Goal: Task Accomplishment & Management: Use online tool/utility

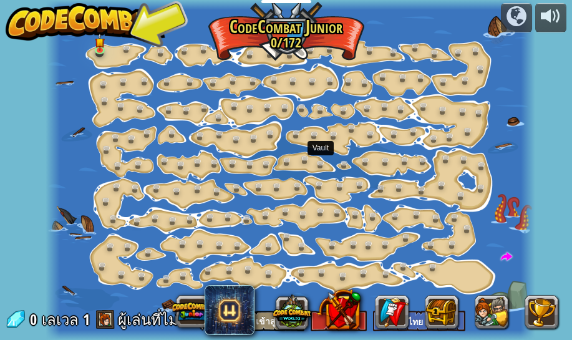
select select "th"
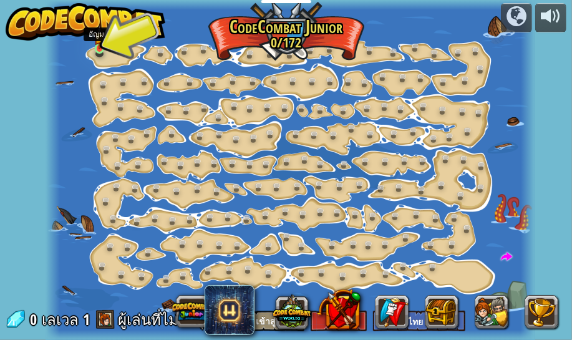
click at [98, 46] on img at bounding box center [99, 38] width 10 height 24
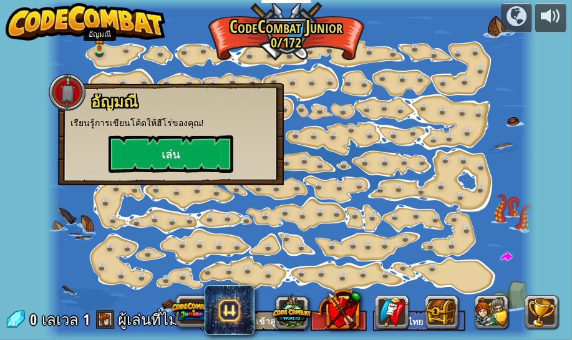
click at [98, 42] on img at bounding box center [99, 38] width 10 height 24
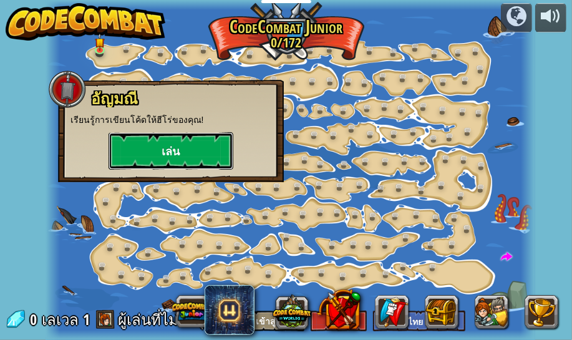
click at [146, 155] on button "เล่น" at bounding box center [171, 150] width 125 height 37
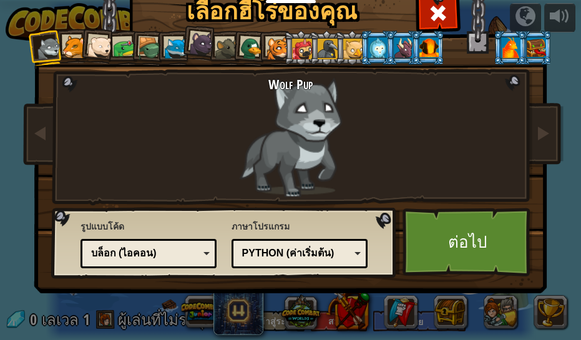
click at [347, 48] on div at bounding box center [353, 49] width 20 height 20
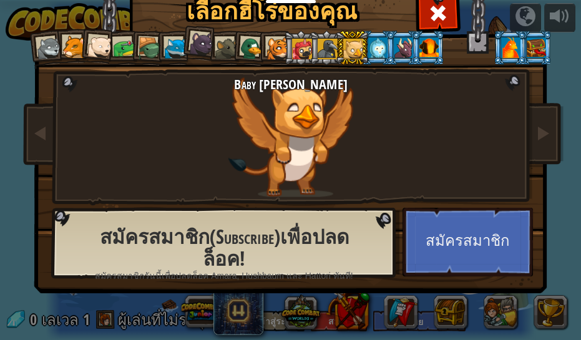
click at [93, 46] on div at bounding box center [99, 47] width 25 height 25
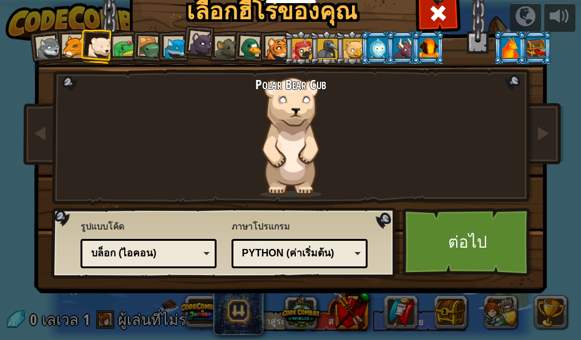
click at [67, 46] on div at bounding box center [73, 47] width 23 height 23
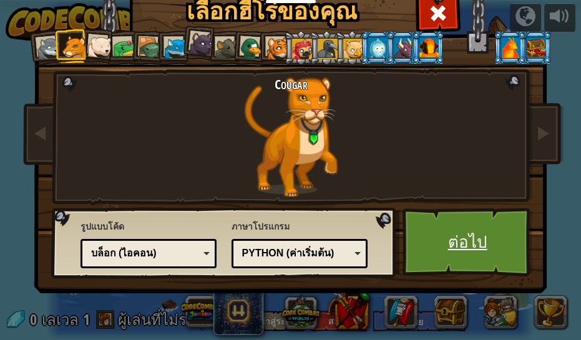
click at [424, 241] on link "ต่อไป" at bounding box center [468, 242] width 130 height 69
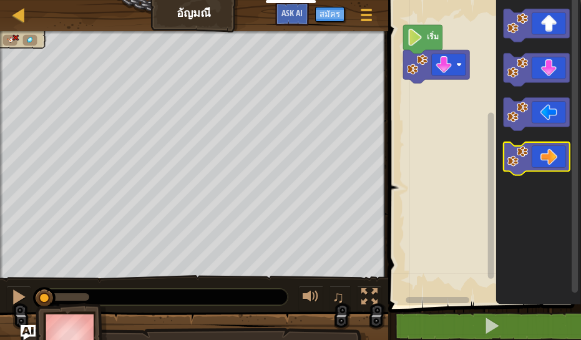
click at [531, 162] on icon "พื้นที่ทำงาน Blockly" at bounding box center [537, 158] width 66 height 33
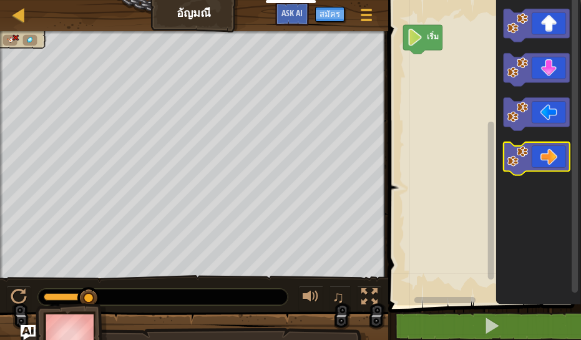
click at [545, 160] on icon "พื้นที่ทำงาน Blockly" at bounding box center [537, 158] width 66 height 33
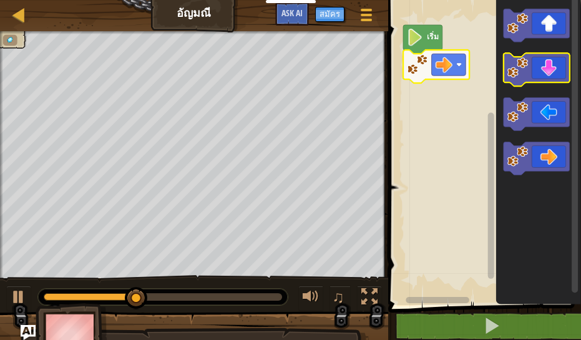
click at [536, 74] on icon "พื้นที่ทำงาน Blockly" at bounding box center [537, 70] width 66 height 33
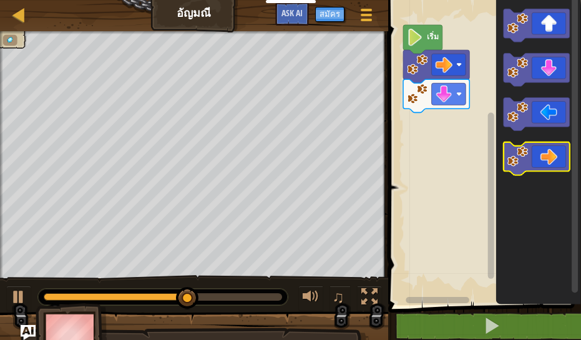
click at [538, 148] on icon "พื้นที่ทำงาน Blockly" at bounding box center [537, 158] width 66 height 33
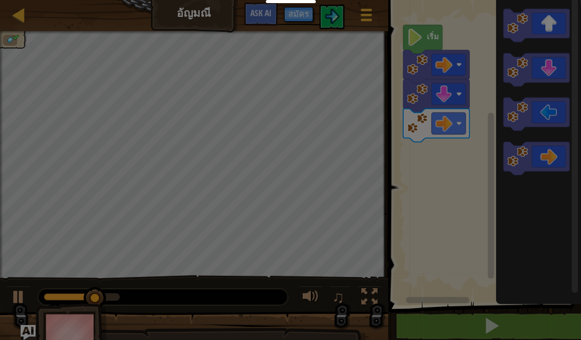
click at [550, 1] on body "นักการศึกษา สร้างบัญชีฟรี โซลูชั่นสำหรับโรงเรียนและเขต ดูเครื่องมือสำหรับครู กา…" at bounding box center [290, 0] width 581 height 1
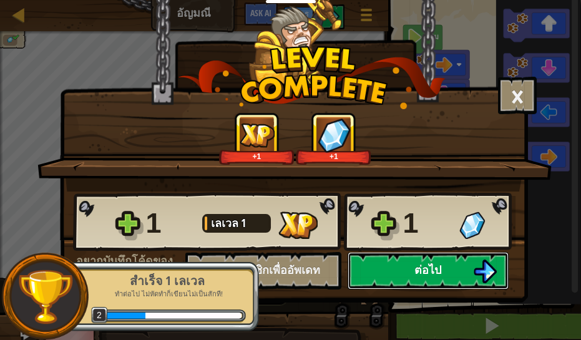
click at [441, 264] on span "ต่อไป" at bounding box center [427, 270] width 27 height 16
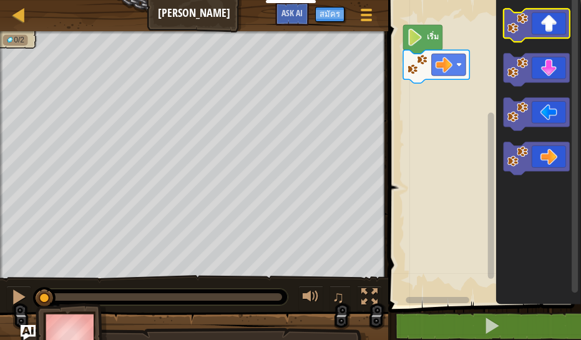
click at [551, 29] on icon "พื้นที่ทำงาน Blockly" at bounding box center [537, 25] width 66 height 33
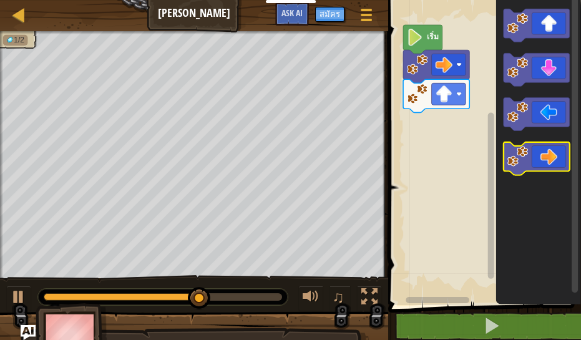
click at [555, 164] on icon "พื้นที่ทำงาน Blockly" at bounding box center [537, 158] width 66 height 33
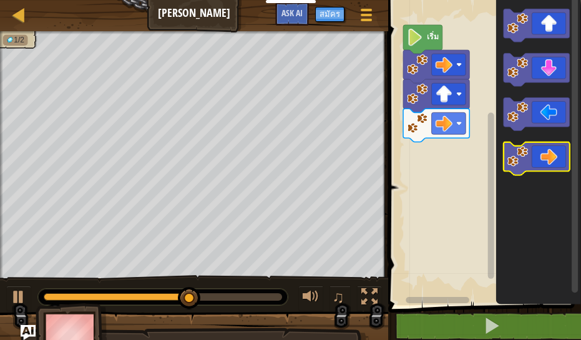
click at [546, 160] on icon "พื้นที่ทำงาน Blockly" at bounding box center [537, 158] width 66 height 33
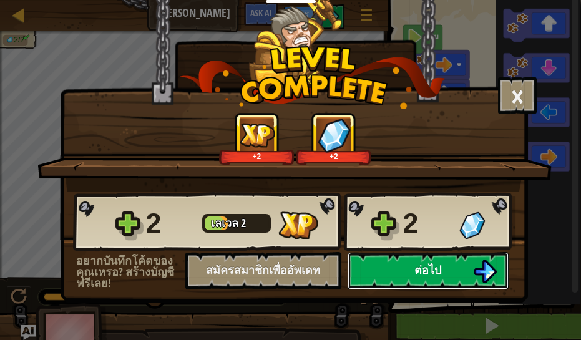
click at [431, 267] on span "ต่อไป" at bounding box center [427, 270] width 27 height 16
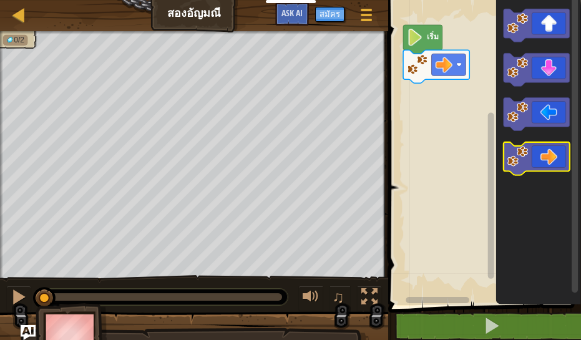
click at [552, 161] on icon "พื้นที่ทำงาน Blockly" at bounding box center [537, 158] width 66 height 33
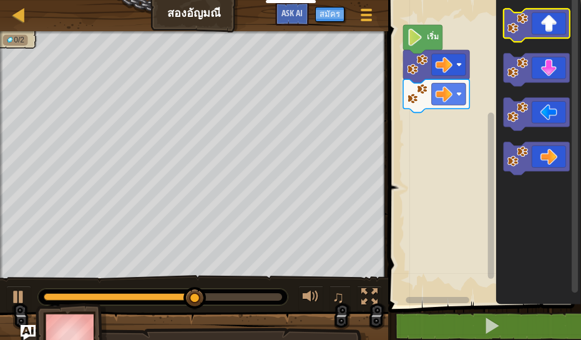
click at [553, 31] on icon "พื้นที่ทำงาน Blockly" at bounding box center [537, 25] width 66 height 33
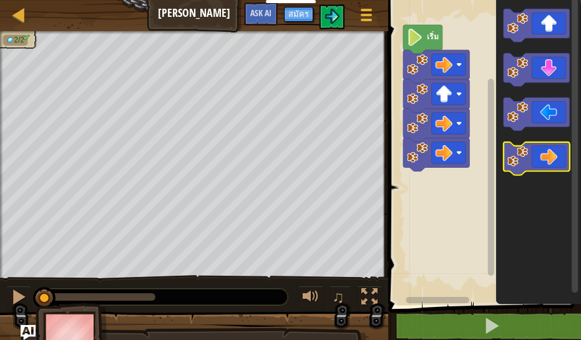
click at [547, 162] on icon "พื้นที่ทำงาน Blockly" at bounding box center [537, 158] width 66 height 33
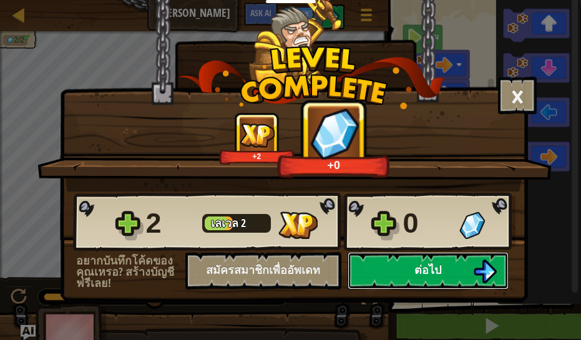
click at [410, 265] on button "ต่อไป" at bounding box center [428, 270] width 161 height 37
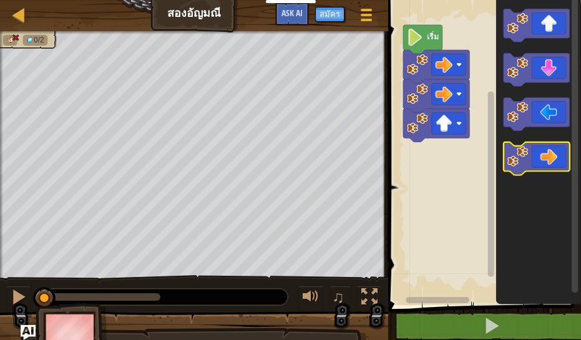
click at [515, 144] on rect "พื้นที่ทำงาน Blockly" at bounding box center [537, 158] width 66 height 33
click at [527, 164] on g "พื้นที่ทำงาน Blockly" at bounding box center [537, 158] width 66 height 33
click at [529, 164] on icon "พื้นที่ทำงาน Blockly" at bounding box center [537, 158] width 66 height 33
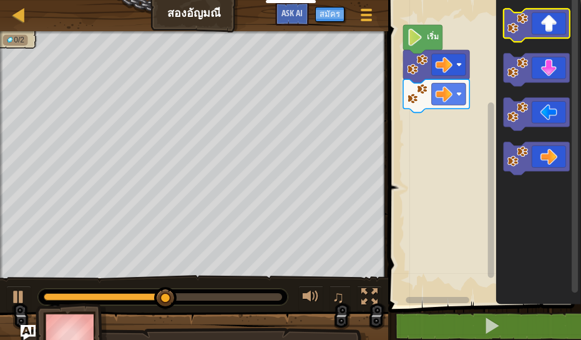
click at [547, 44] on icon "พื้นที่ทำงาน Blockly" at bounding box center [538, 149] width 85 height 311
click at [533, 23] on icon "พื้นที่ทำงาน Blockly" at bounding box center [537, 25] width 66 height 33
click at [567, 29] on icon "พื้นที่ทำงาน Blockly" at bounding box center [537, 25] width 66 height 33
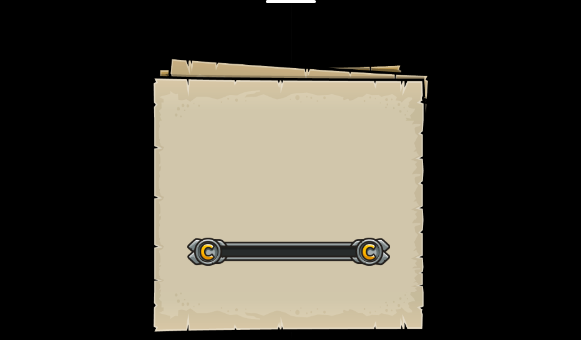
drag, startPoint x: 12, startPoint y: 40, endPoint x: 329, endPoint y: 146, distance: 333.7
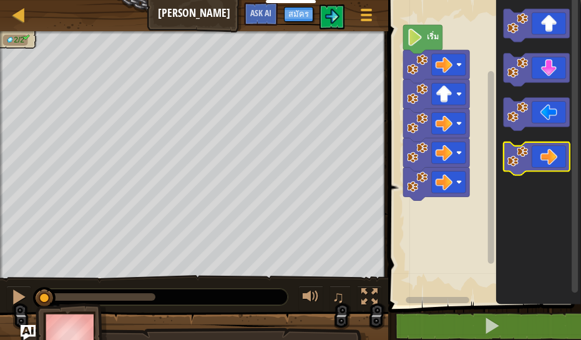
click at [539, 160] on icon "พื้นที่ทำงาน Blockly" at bounding box center [537, 158] width 66 height 33
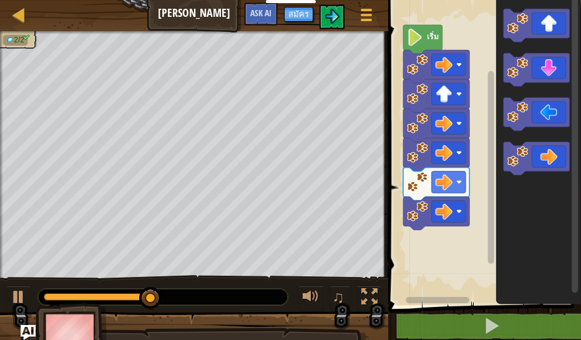
drag, startPoint x: 383, startPoint y: 255, endPoint x: 503, endPoint y: 243, distance: 121.0
click at [509, 246] on div "บล็อก 1 2 3 4 5 6 go ( 'right' ) go ( 'up' ) go ( 'right' ) go ( 'right' ) go (…" at bounding box center [482, 170] width 197 height 340
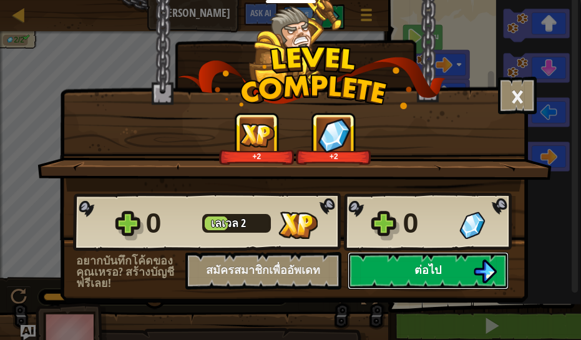
click at [437, 261] on button "ต่อไป" at bounding box center [428, 270] width 161 height 37
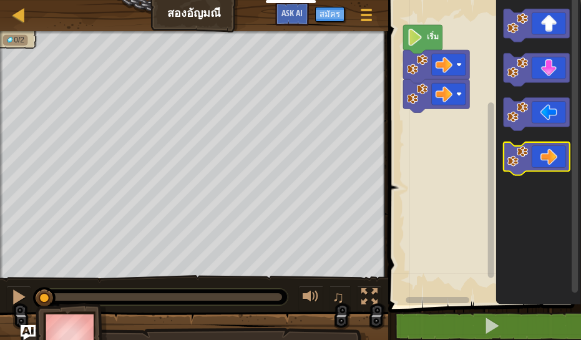
click at [560, 172] on icon "พื้นที่ทำงาน Blockly" at bounding box center [537, 158] width 66 height 33
click at [555, 162] on icon "พื้นที่ทำงาน Blockly" at bounding box center [537, 158] width 66 height 33
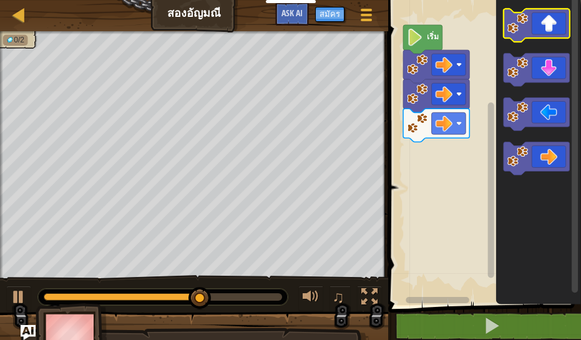
click at [543, 24] on icon "พื้นที่ทำงาน Blockly" at bounding box center [537, 25] width 66 height 33
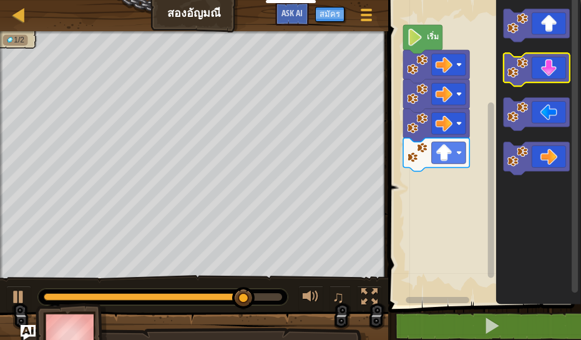
click at [550, 74] on icon "พื้นที่ทำงาน Blockly" at bounding box center [537, 70] width 66 height 33
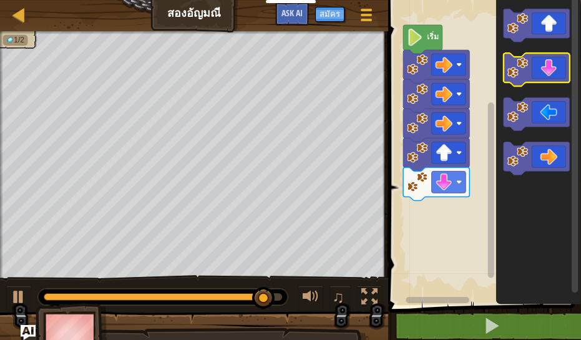
click at [537, 70] on icon "พื้นที่ทำงาน Blockly" at bounding box center [537, 70] width 66 height 33
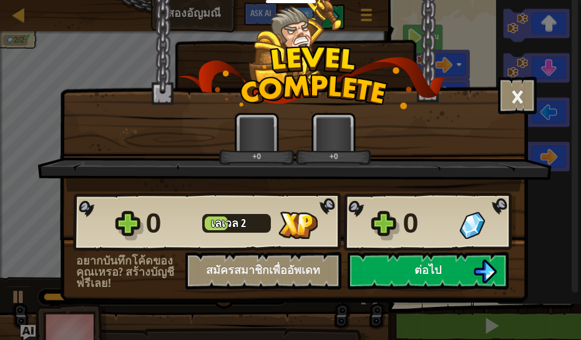
click at [307, 1] on body "นักการศึกษา สร้างบัญชีฟรี โซลูชั่นสำหรับโรงเรียนและเขต ดูเครื่องมือสำหรับครู กา…" at bounding box center [290, 0] width 581 height 1
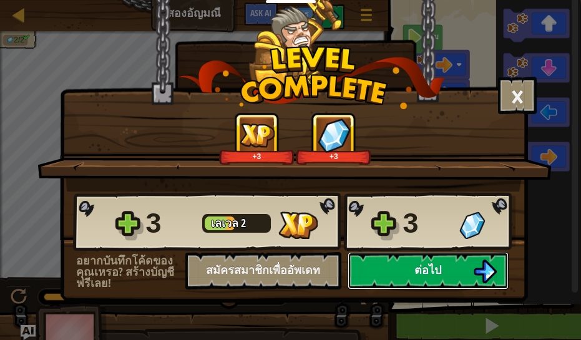
click at [428, 268] on span "ต่อไป" at bounding box center [427, 270] width 27 height 16
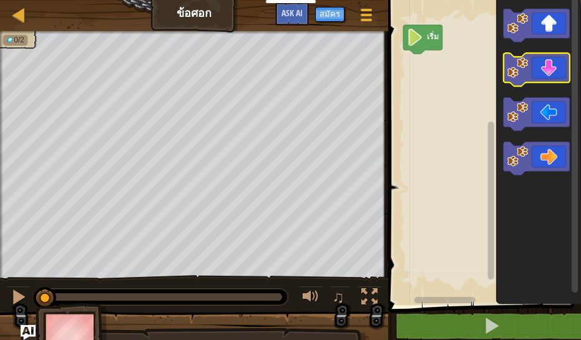
click at [549, 66] on icon "พื้นที่ทำงาน Blockly" at bounding box center [537, 70] width 66 height 33
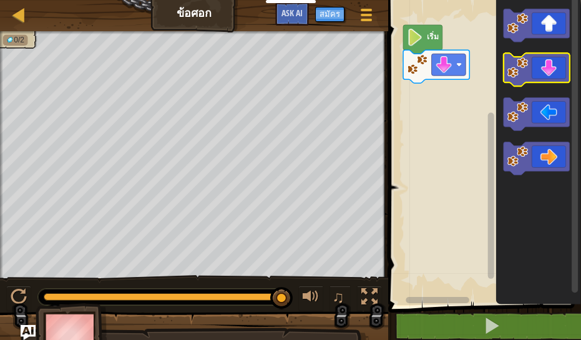
click at [541, 76] on icon "พื้นที่ทำงาน Blockly" at bounding box center [537, 70] width 66 height 33
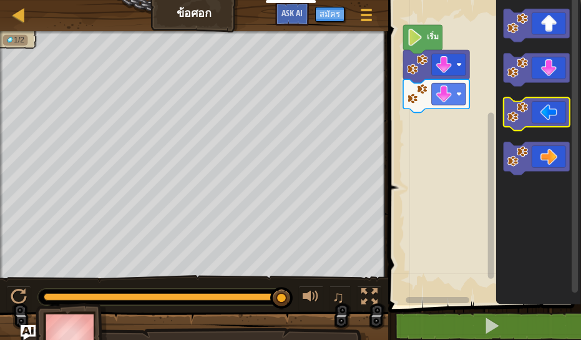
click at [546, 120] on icon "พื้นที่ทำงาน Blockly" at bounding box center [537, 114] width 66 height 33
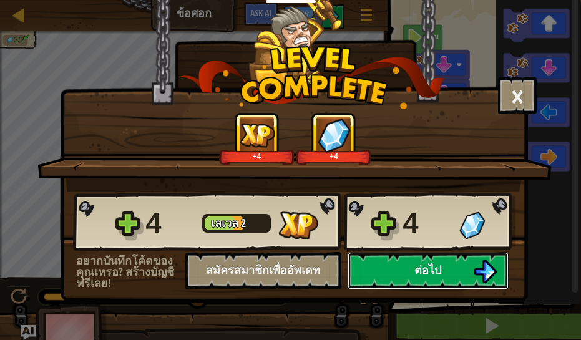
click at [427, 273] on span "ต่อไป" at bounding box center [427, 270] width 27 height 16
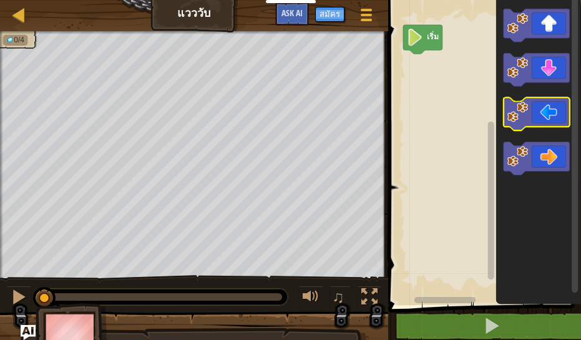
click at [527, 113] on image "พื้นที่ทำงาน Blockly" at bounding box center [517, 112] width 21 height 21
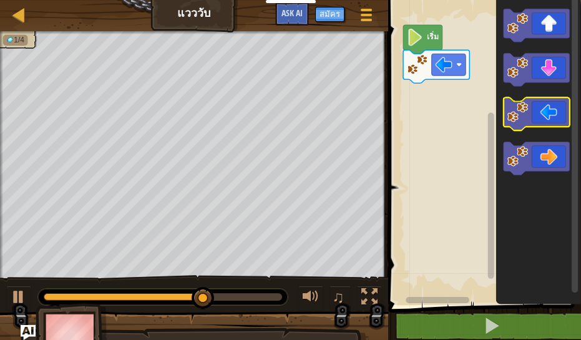
click at [532, 119] on icon "พื้นที่ทำงาน Blockly" at bounding box center [537, 114] width 66 height 33
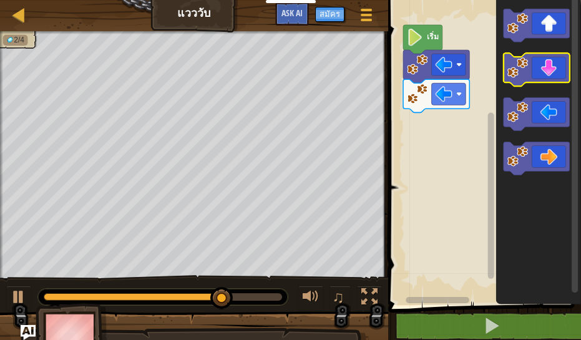
click at [529, 69] on icon "พื้นที่ทำงาน Blockly" at bounding box center [537, 70] width 66 height 33
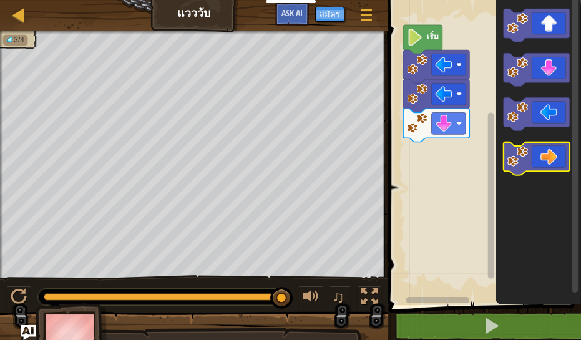
click at [542, 162] on icon "พื้นที่ทำงาน Blockly" at bounding box center [537, 158] width 66 height 33
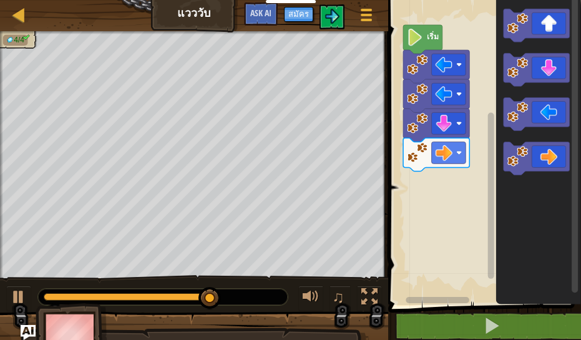
click at [157, 0] on body "นักการศึกษา สร้างบัญชีฟรี โซลูชั่นสำหรับโรงเรียนและเขต ดูเครื่องมือสำหรับครู กา…" at bounding box center [290, 0] width 581 height 0
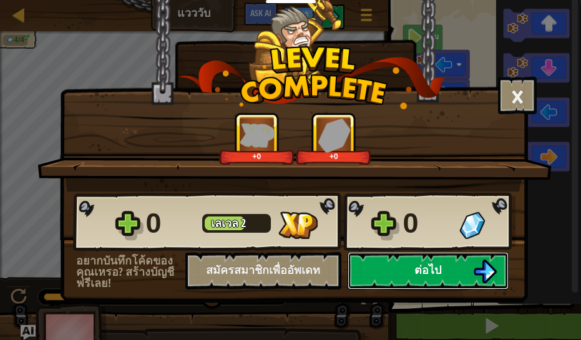
click at [379, 278] on button "ต่อไป" at bounding box center [428, 270] width 161 height 37
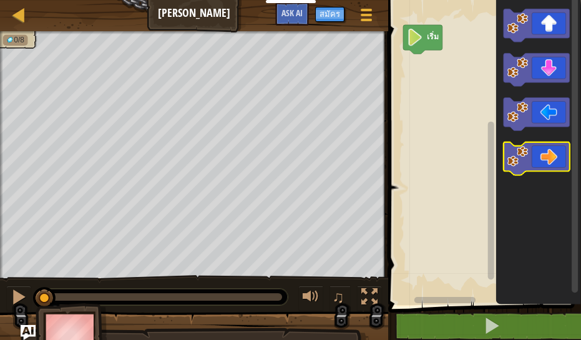
click at [559, 152] on icon "พื้นที่ทำงาน Blockly" at bounding box center [537, 158] width 66 height 33
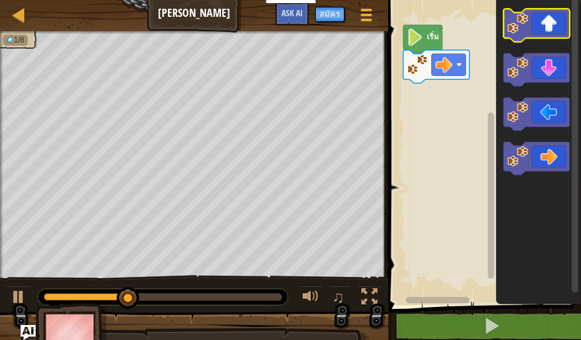
click at [552, 36] on icon "พื้นที่ทำงาน Blockly" at bounding box center [537, 25] width 66 height 33
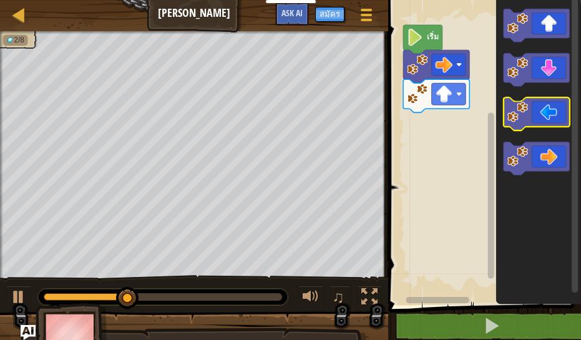
click at [550, 119] on icon "พื้นที่ทำงาน Blockly" at bounding box center [537, 114] width 66 height 33
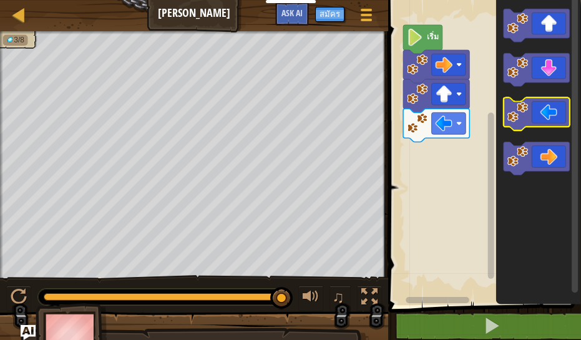
click at [555, 117] on icon "พื้นที่ทำงาน Blockly" at bounding box center [537, 114] width 66 height 33
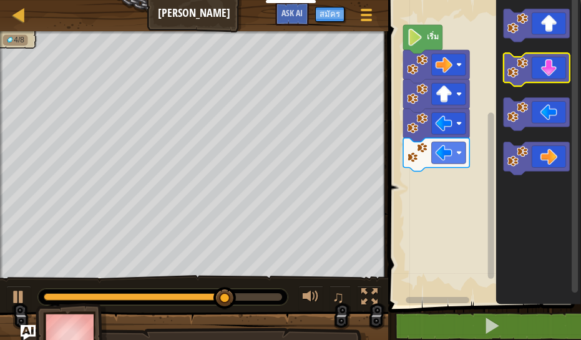
click at [540, 72] on icon "พื้นที่ทำงาน Blockly" at bounding box center [537, 70] width 66 height 33
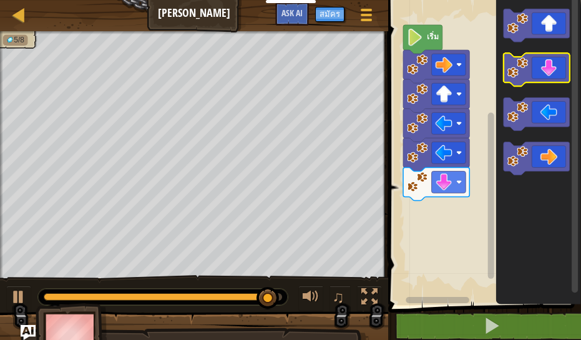
click at [552, 66] on icon "พื้นที่ทำงาน Blockly" at bounding box center [537, 70] width 66 height 33
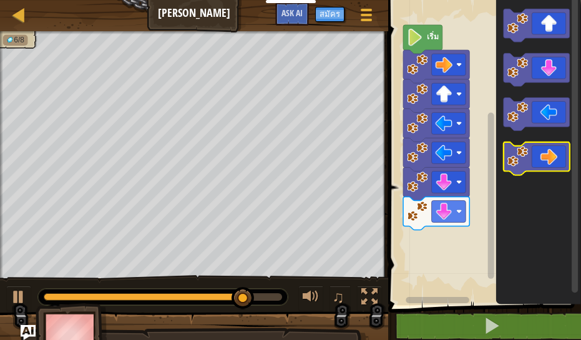
click at [511, 166] on image "พื้นที่ทำงาน Blockly" at bounding box center [517, 157] width 21 height 21
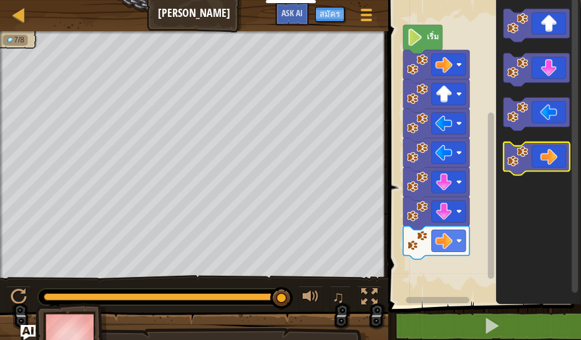
click at [535, 157] on icon "พื้นที่ทำงาน Blockly" at bounding box center [537, 158] width 66 height 33
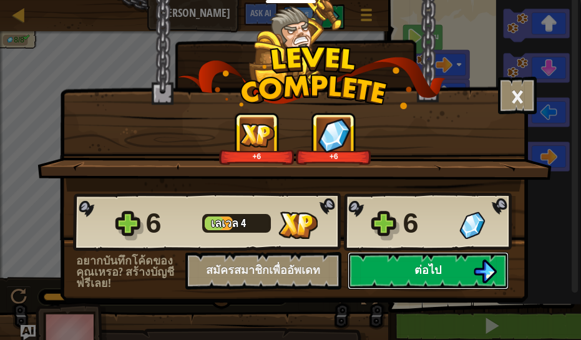
drag, startPoint x: 144, startPoint y: 216, endPoint x: 444, endPoint y: 268, distance: 304.6
click at [444, 268] on button "ต่อไป" at bounding box center [428, 270] width 161 height 37
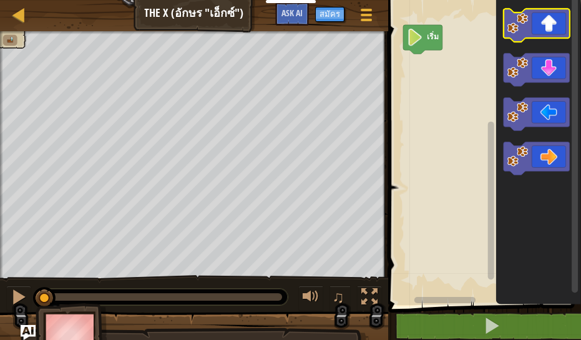
click at [549, 32] on icon "พื้นที่ทำงาน Blockly" at bounding box center [537, 25] width 66 height 33
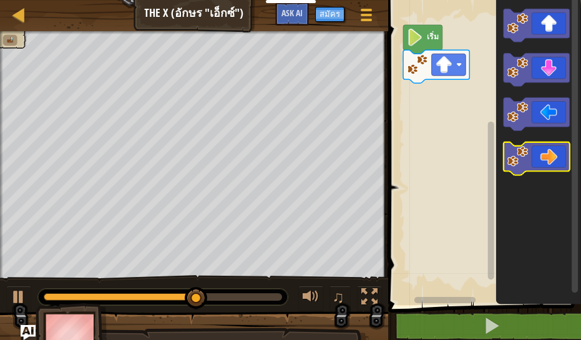
click at [542, 155] on icon "พื้นที่ทำงาน Blockly" at bounding box center [537, 158] width 66 height 33
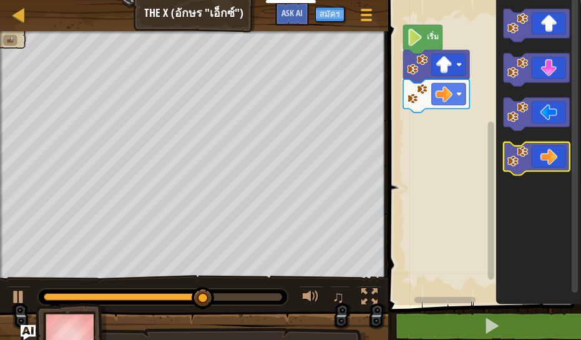
click at [533, 154] on icon "พื้นที่ทำงาน Blockly" at bounding box center [537, 158] width 66 height 33
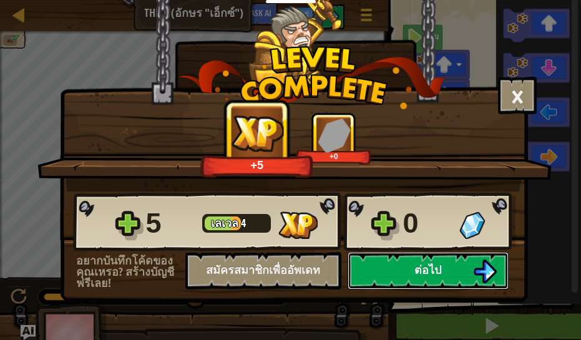
click at [427, 270] on span "ต่อไป" at bounding box center [427, 270] width 27 height 16
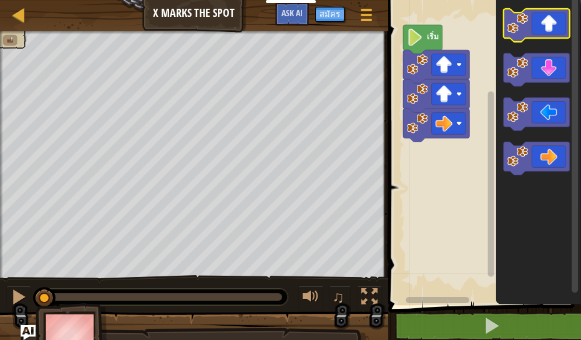
click at [559, 25] on icon "พื้นที่ทำงาน Blockly" at bounding box center [537, 25] width 66 height 33
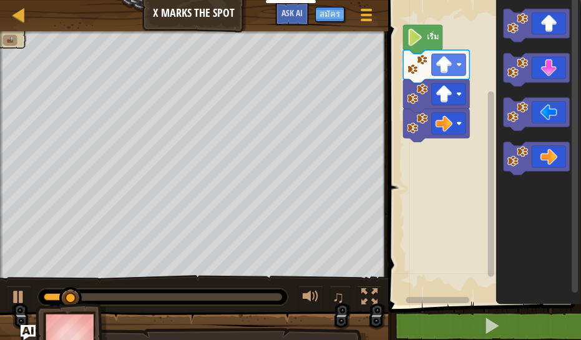
click at [68, 129] on div at bounding box center [194, 154] width 388 height 247
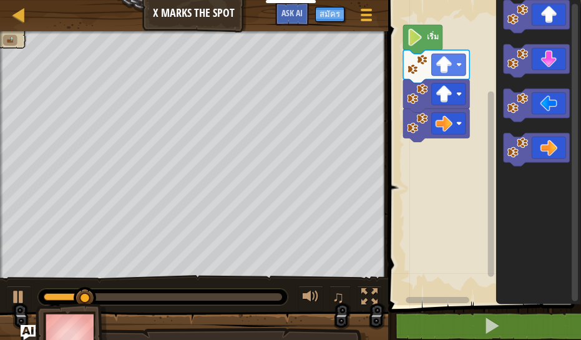
click at [542, 156] on div "เริ่ม" at bounding box center [482, 149] width 197 height 311
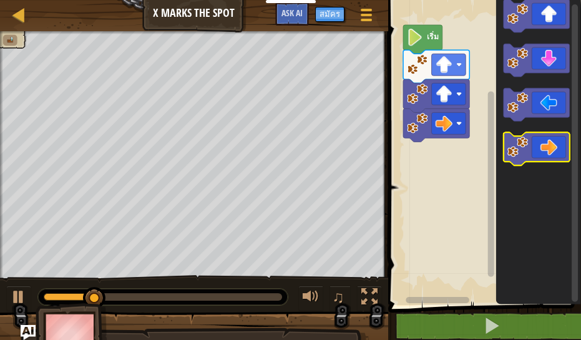
click at [540, 156] on icon "พื้นที่ทำงาน Blockly" at bounding box center [537, 149] width 66 height 33
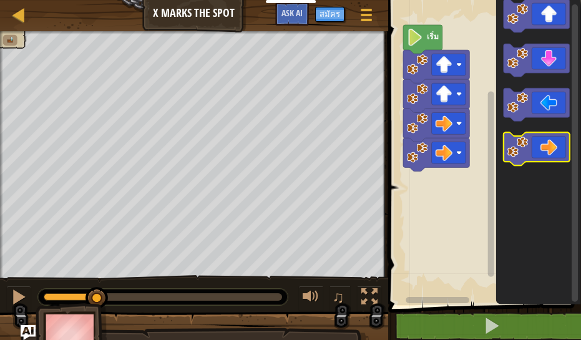
click at [546, 153] on icon "พื้นที่ทำงาน Blockly" at bounding box center [537, 149] width 66 height 33
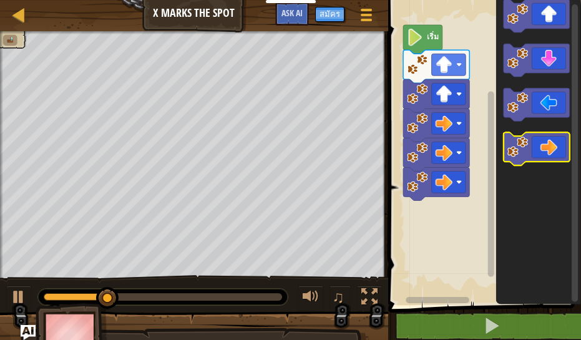
click at [535, 147] on icon "พื้นที่ทำงาน Blockly" at bounding box center [537, 149] width 66 height 33
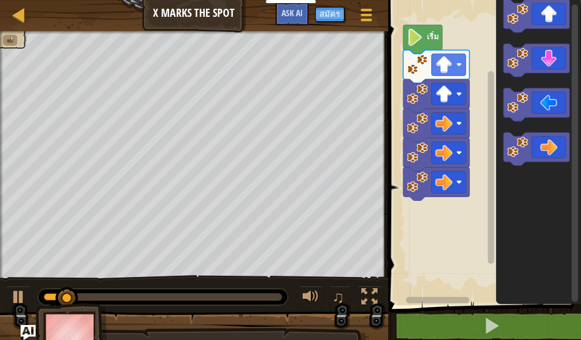
drag, startPoint x: 0, startPoint y: 157, endPoint x: 431, endPoint y: 136, distance: 431.8
click at [427, 137] on div "แผนที่ X Marks the Spot เมนูเกม สมัคร Ask AI 1 הההההההההההההההההההההההההההההההה…" at bounding box center [290, 173] width 581 height 346
click at [519, 155] on image "พื้นที่ทำงาน Blockly" at bounding box center [517, 147] width 21 height 21
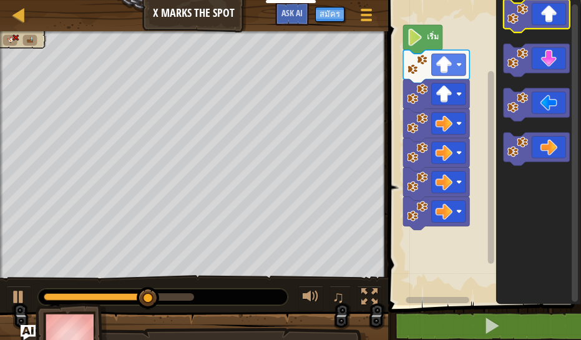
click at [563, 92] on g "พื้นที่ทำงาน Blockly" at bounding box center [537, 82] width 66 height 167
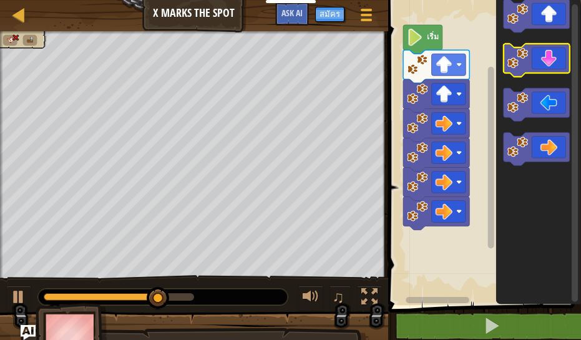
click at [549, 62] on icon "พื้นที่ทำงาน Blockly" at bounding box center [537, 60] width 66 height 33
click at [544, 57] on icon "พื้นที่ทำงาน Blockly" at bounding box center [537, 60] width 66 height 33
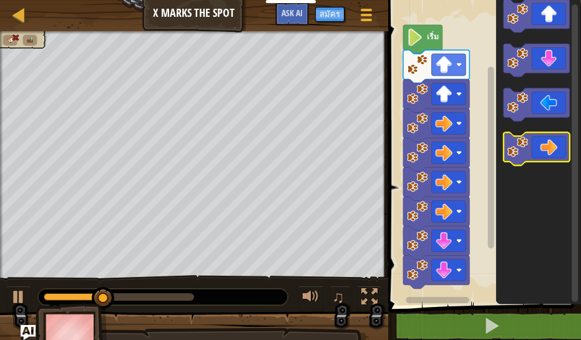
click at [549, 149] on icon "พื้นที่ทำงาน Blockly" at bounding box center [537, 149] width 66 height 33
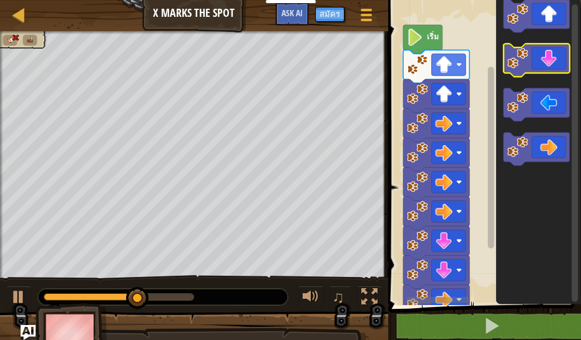
click at [543, 61] on icon "พื้นที่ทำงาน Blockly" at bounding box center [537, 60] width 66 height 33
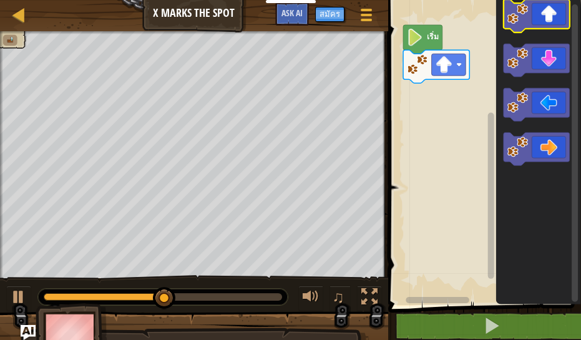
click at [542, 21] on icon "พื้นที่ทำงาน Blockly" at bounding box center [537, 15] width 66 height 33
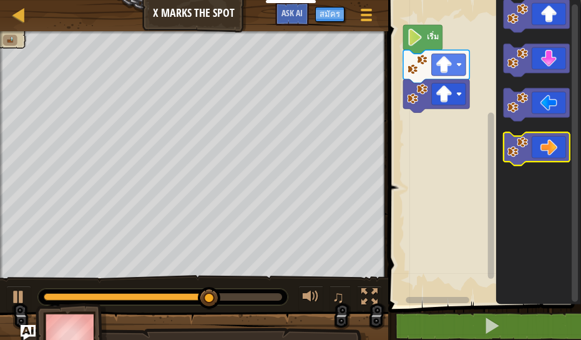
click at [522, 152] on image "พื้นที่ทำงาน Blockly" at bounding box center [517, 147] width 21 height 21
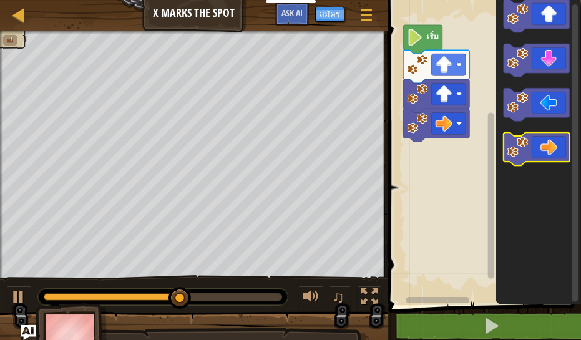
click at [540, 152] on icon "พื้นที่ทำงาน Blockly" at bounding box center [537, 149] width 66 height 33
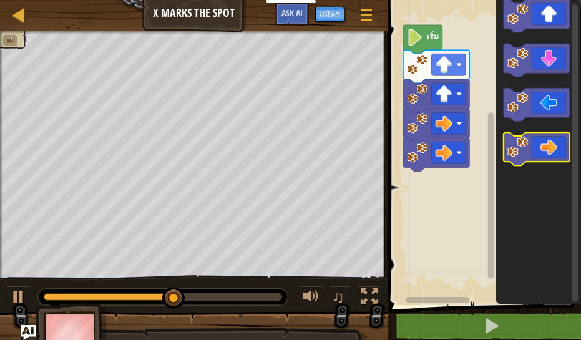
click at [546, 146] on icon "พื้นที่ทำงาน Blockly" at bounding box center [537, 149] width 66 height 33
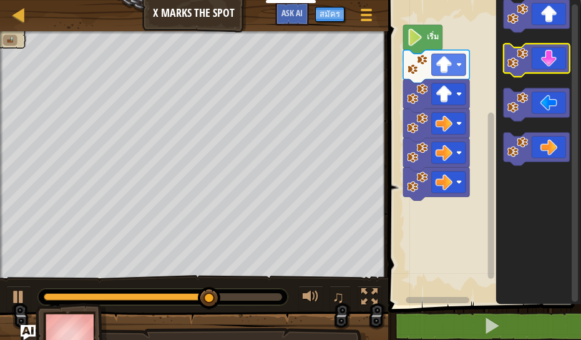
click at [528, 65] on icon "พื้นที่ทำงาน Blockly" at bounding box center [537, 60] width 66 height 33
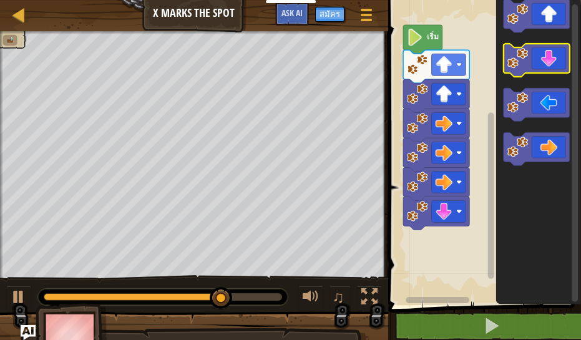
click at [521, 67] on image "พื้นที่ทำงาน Blockly" at bounding box center [517, 58] width 21 height 21
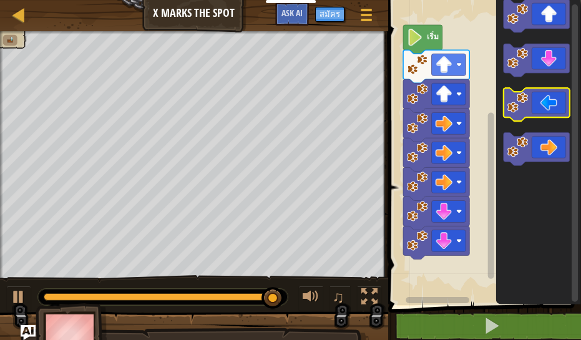
click at [544, 105] on icon "พื้นที่ทำงาน Blockly" at bounding box center [537, 105] width 66 height 33
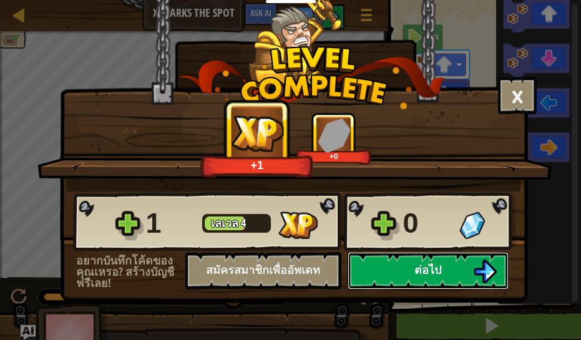
click at [441, 269] on span "ต่อไป" at bounding box center [427, 270] width 27 height 16
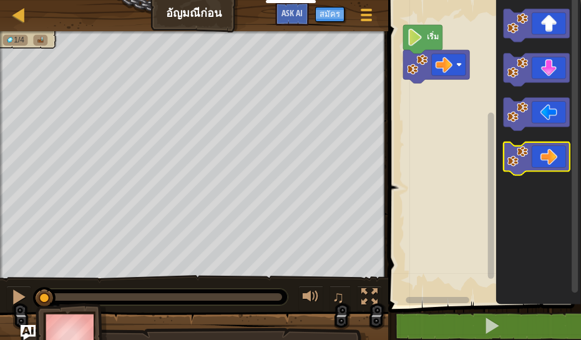
click at [560, 160] on icon "พื้นที่ทำงาน Blockly" at bounding box center [537, 158] width 66 height 33
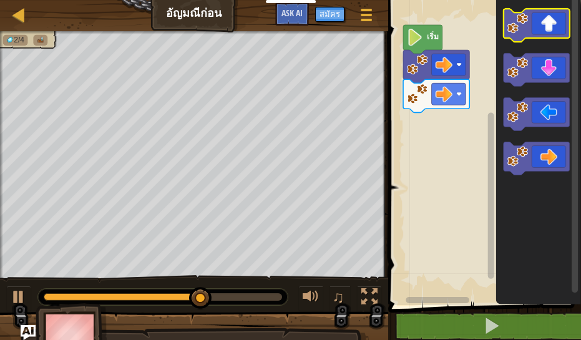
click at [535, 27] on icon "พื้นที่ทำงาน Blockly" at bounding box center [537, 25] width 66 height 33
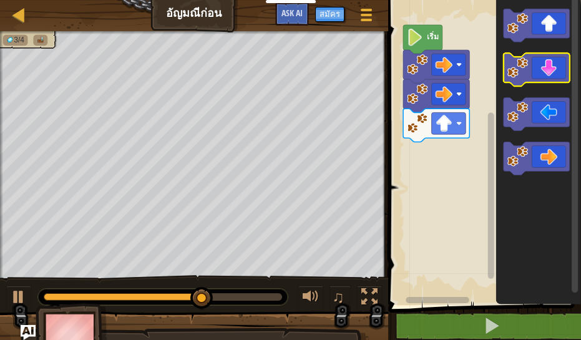
click at [537, 77] on icon "พื้นที่ทำงาน Blockly" at bounding box center [537, 70] width 66 height 33
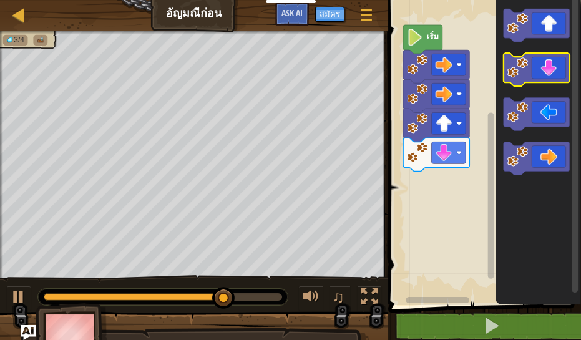
click at [544, 76] on icon "พื้นที่ทำงาน Blockly" at bounding box center [537, 70] width 66 height 33
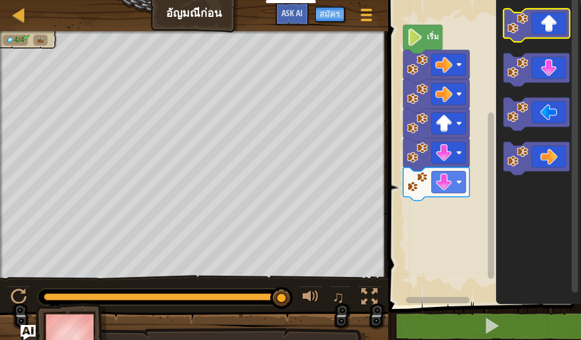
click at [542, 31] on icon "พื้นที่ทำงาน Blockly" at bounding box center [537, 25] width 66 height 33
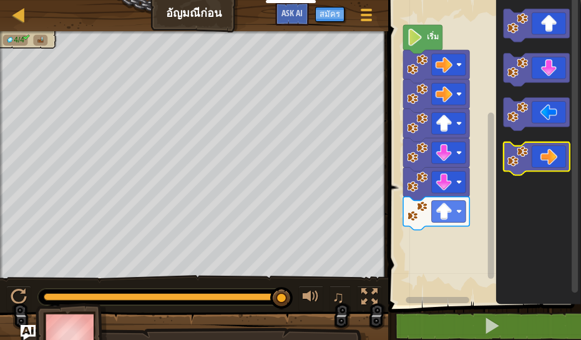
click at [549, 164] on icon "พื้นที่ทำงาน Blockly" at bounding box center [537, 158] width 66 height 33
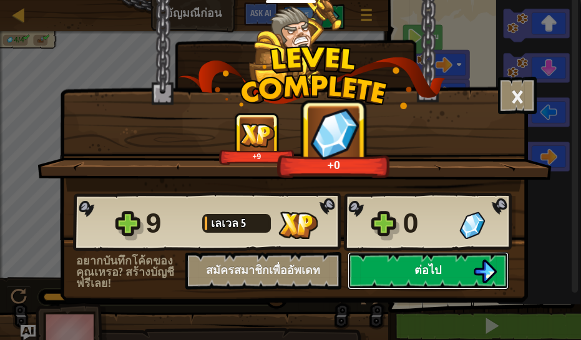
click at [438, 275] on span "ต่อไป" at bounding box center [427, 270] width 27 height 16
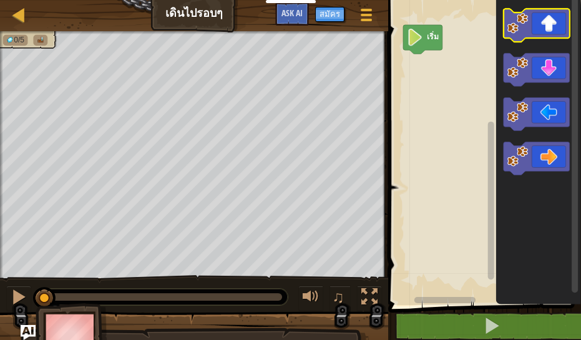
click at [549, 26] on icon "พื้นที่ทำงาน Blockly" at bounding box center [537, 25] width 66 height 33
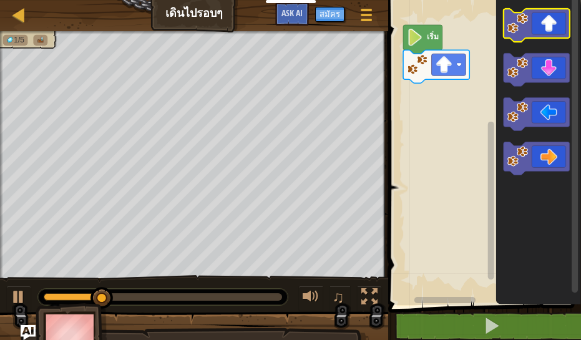
click at [522, 33] on image "พื้นที่ทำงาน Blockly" at bounding box center [517, 23] width 21 height 21
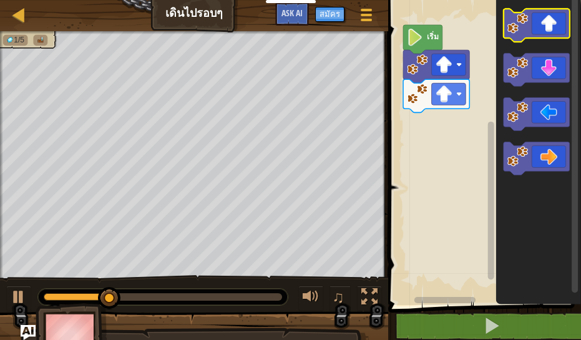
click at [529, 35] on icon "พื้นที่ทำงาน Blockly" at bounding box center [537, 25] width 66 height 33
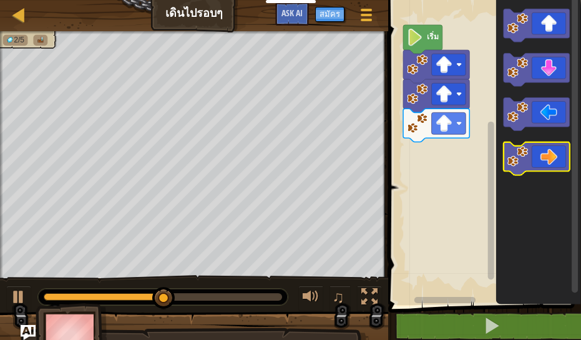
click at [556, 147] on icon "พื้นที่ทำงาน Blockly" at bounding box center [537, 158] width 66 height 33
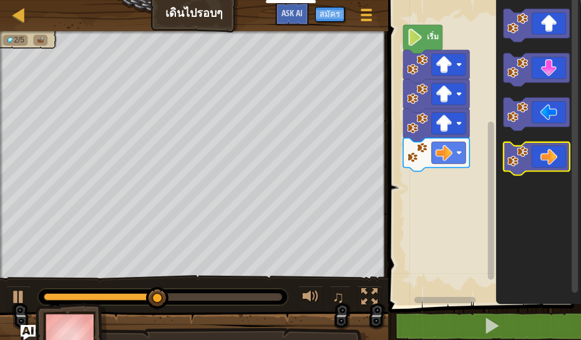
click at [562, 166] on icon "พื้นที่ทำงาน Blockly" at bounding box center [537, 158] width 66 height 33
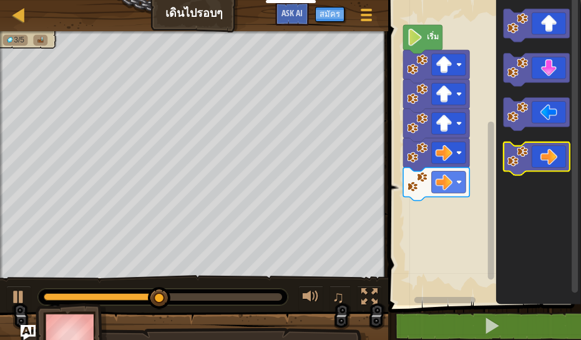
click at [561, 169] on icon "พื้นที่ทำงาน Blockly" at bounding box center [537, 158] width 66 height 33
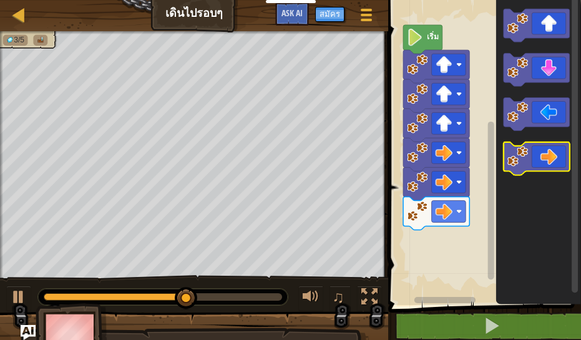
click at [559, 167] on icon "พื้นที่ทำงาน Blockly" at bounding box center [537, 158] width 66 height 33
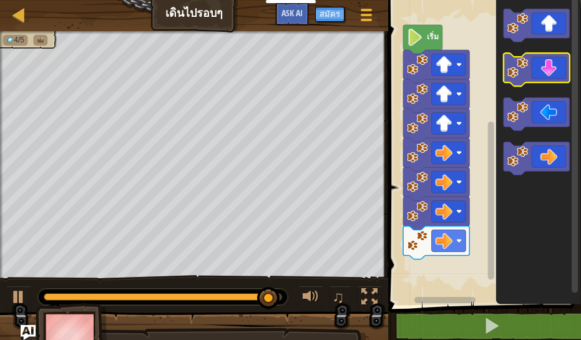
click at [540, 74] on icon "พื้นที่ทำงาน Blockly" at bounding box center [537, 70] width 66 height 33
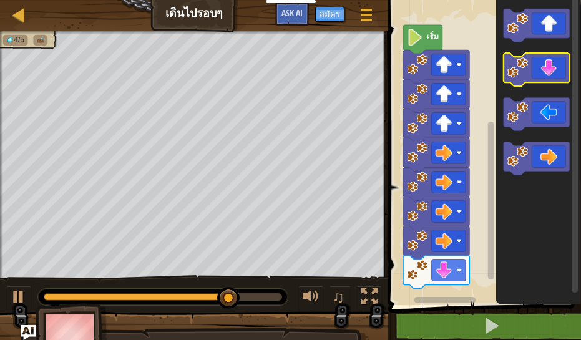
click at [528, 79] on icon "พื้นที่ทำงาน Blockly" at bounding box center [537, 70] width 66 height 33
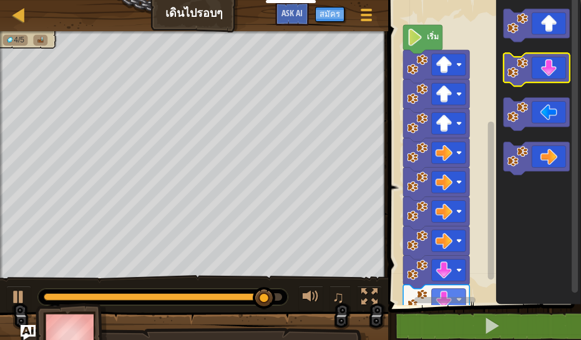
click at [531, 80] on icon "พื้นที่ทำงาน Blockly" at bounding box center [537, 70] width 66 height 33
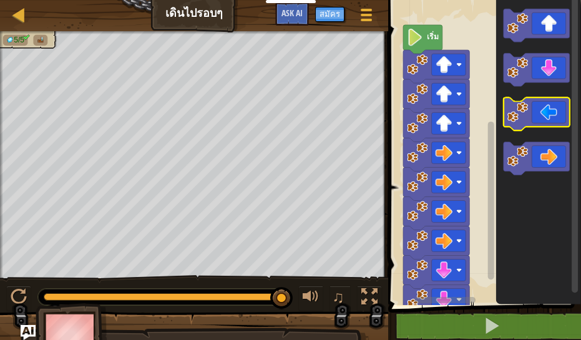
click at [537, 119] on icon "พื้นที่ทำงาน Blockly" at bounding box center [537, 114] width 66 height 33
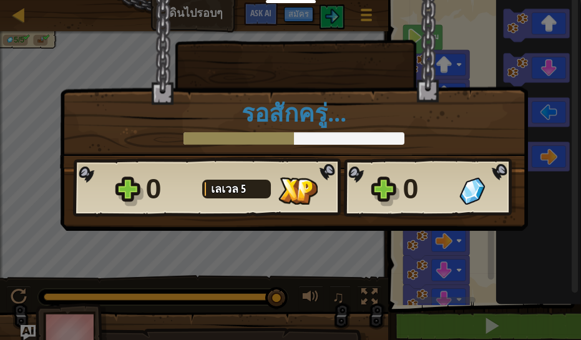
click at [462, 173] on div "0" at bounding box center [459, 189] width 112 height 40
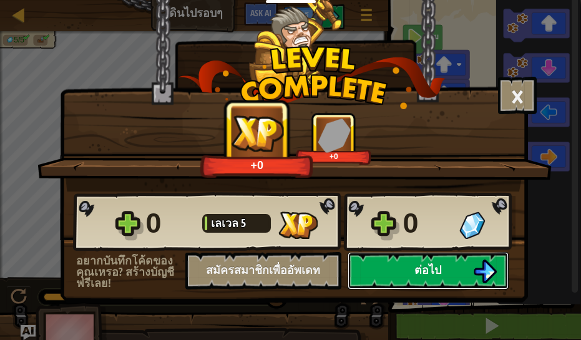
click at [440, 268] on span "ต่อไป" at bounding box center [427, 270] width 27 height 16
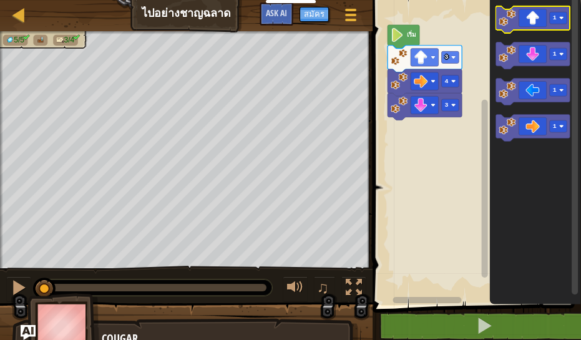
click at [523, 25] on icon "พื้นที่ทำงาน Blockly" at bounding box center [533, 19] width 74 height 27
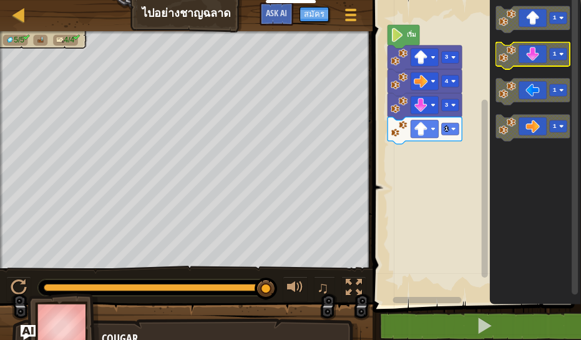
click at [532, 65] on icon "พื้นที่ทำงาน Blockly" at bounding box center [533, 55] width 74 height 27
click at [522, 58] on icon "พื้นที่ทำงาน Blockly" at bounding box center [533, 55] width 74 height 27
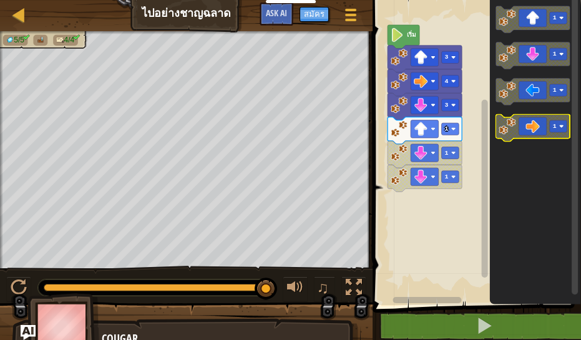
click at [517, 130] on icon "พื้นที่ทำงาน Blockly" at bounding box center [533, 128] width 74 height 27
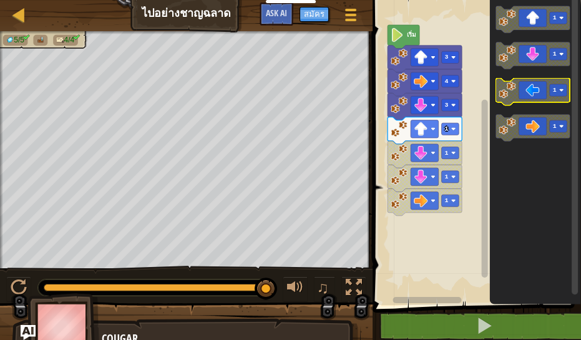
click at [516, 100] on icon "พื้นที่ทำงาน Blockly" at bounding box center [533, 92] width 74 height 27
click at [514, 100] on icon "พื้นที่ทำงาน Blockly" at bounding box center [533, 92] width 74 height 27
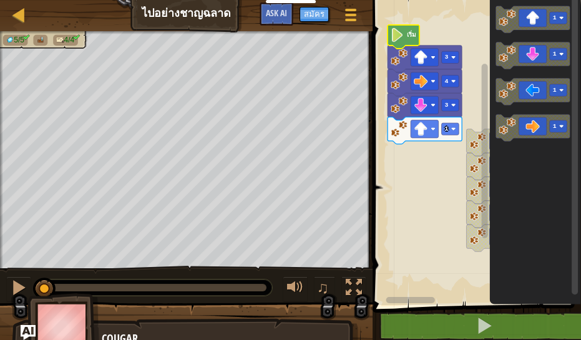
drag, startPoint x: 261, startPoint y: 278, endPoint x: 27, endPoint y: 318, distance: 237.3
click at [27, 318] on div "5/5 4/4 ♫ Cougar" at bounding box center [290, 192] width 581 height 322
click at [394, 32] on image "พื้นที่ทำงาน Blockly" at bounding box center [397, 35] width 13 height 14
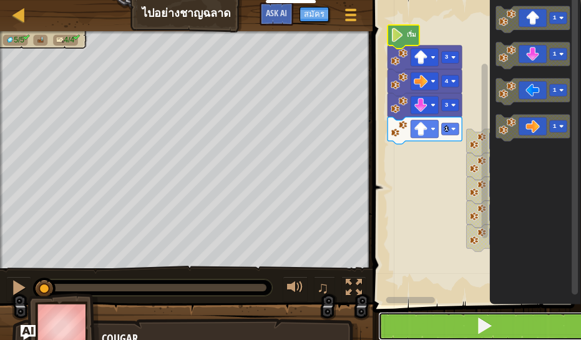
click at [424, 323] on button at bounding box center [484, 326] width 212 height 29
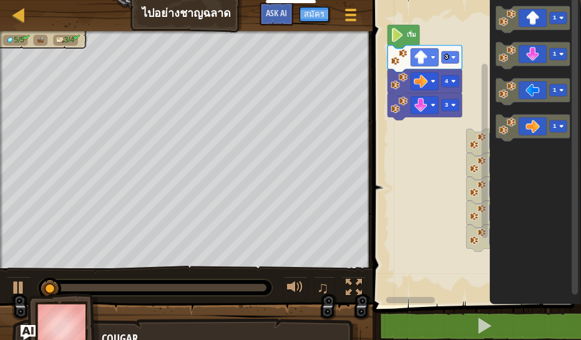
click at [465, 112] on div "1 1 1 1 1 3 4 3 เริ่ม 1 1 1 1" at bounding box center [475, 149] width 212 height 311
click at [444, 115] on div "1 1 1 1 1 3 4 3 เริ่ม 1 1 1 1" at bounding box center [475, 149] width 212 height 311
click at [520, 85] on icon "พื้นที่ทำงาน Blockly" at bounding box center [533, 92] width 74 height 27
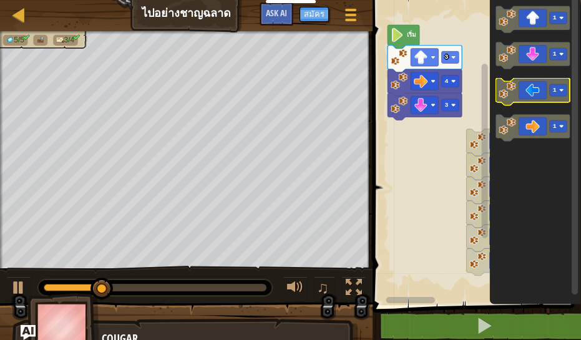
click at [526, 91] on icon "พื้นที่ทำงาน Blockly" at bounding box center [533, 92] width 74 height 27
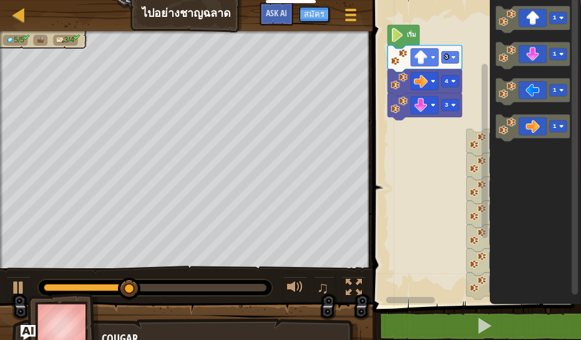
click at [487, 129] on div "1 1 1 1 1 1 1 3 4 3 เริ่ม 1 1 1 1" at bounding box center [475, 149] width 212 height 311
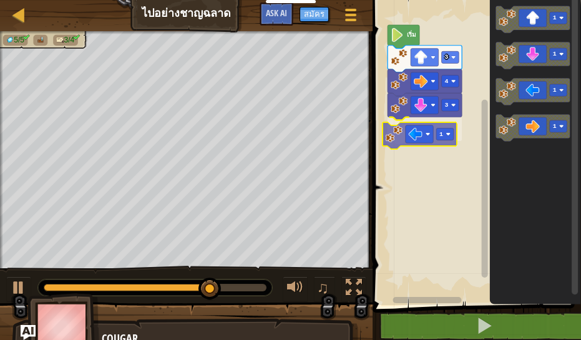
click at [389, 137] on div "3 1 4 3 เริ่ม 1 1 1 1 1" at bounding box center [475, 149] width 212 height 311
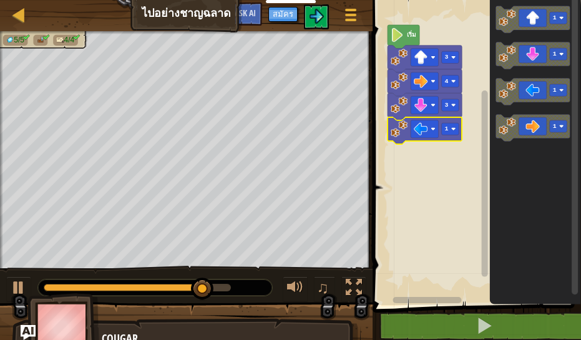
click at [399, 47] on icon "พื้นที่ทำงาน Blockly" at bounding box center [404, 37] width 32 height 24
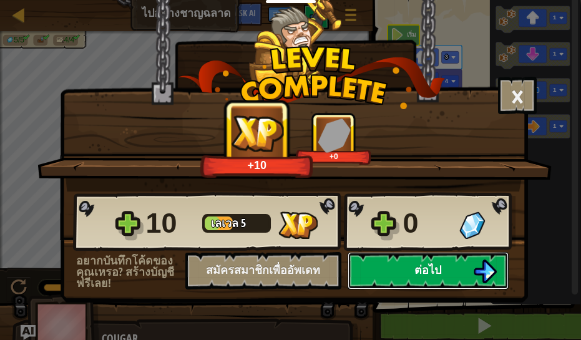
click at [414, 274] on span "ต่อไป" at bounding box center [427, 270] width 27 height 16
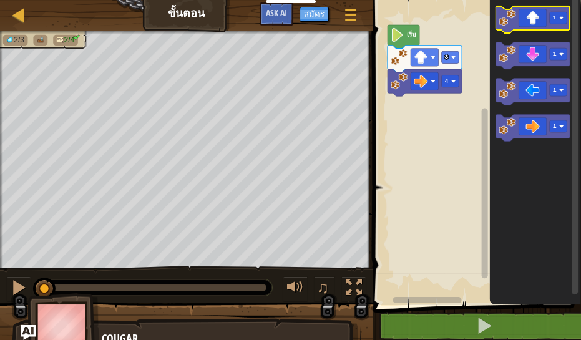
click at [544, 19] on icon "พื้นที่ทำงาน Blockly" at bounding box center [533, 19] width 74 height 27
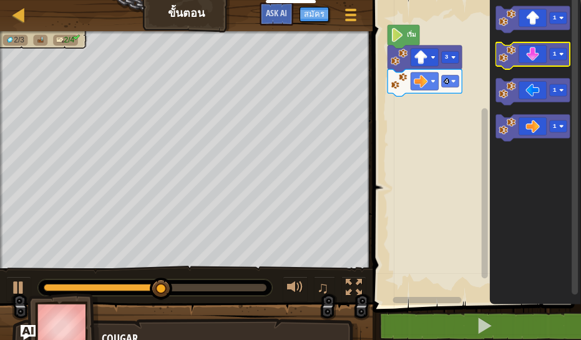
click at [543, 62] on icon "พื้นที่ทำงาน Blockly" at bounding box center [533, 55] width 74 height 27
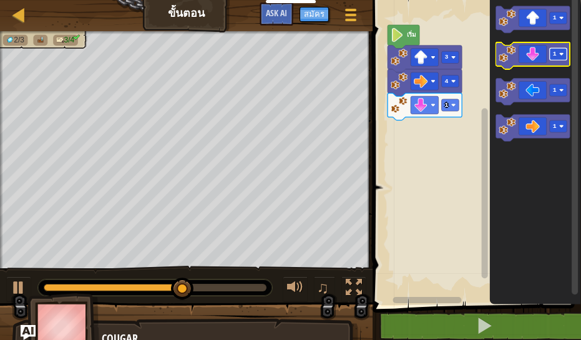
click at [562, 50] on rect "พื้นที่ทำงาน Blockly" at bounding box center [558, 54] width 17 height 12
click at [539, 52] on icon "พื้นที่ทำงาน Blockly" at bounding box center [533, 55] width 74 height 27
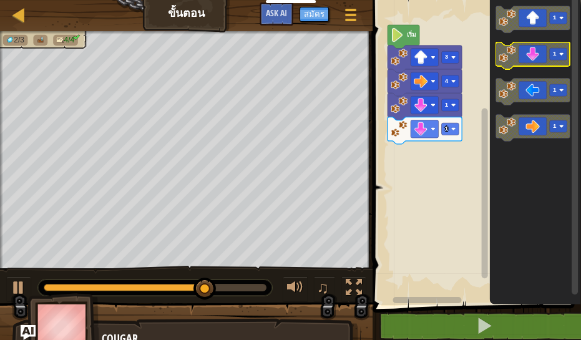
click at [519, 59] on icon "พื้นที่ทำงาน Blockly" at bounding box center [533, 55] width 74 height 27
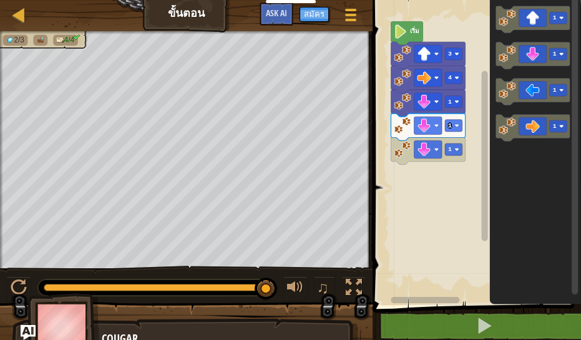
click at [409, 160] on rect "พื้นที่ทำงาน Blockly" at bounding box center [475, 149] width 212 height 311
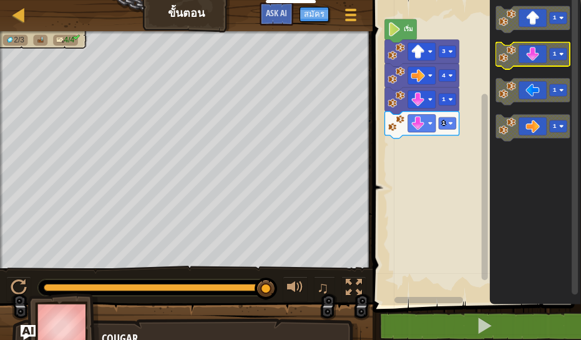
click at [544, 54] on icon "พื้นที่ทำงาน Blockly" at bounding box center [533, 55] width 74 height 27
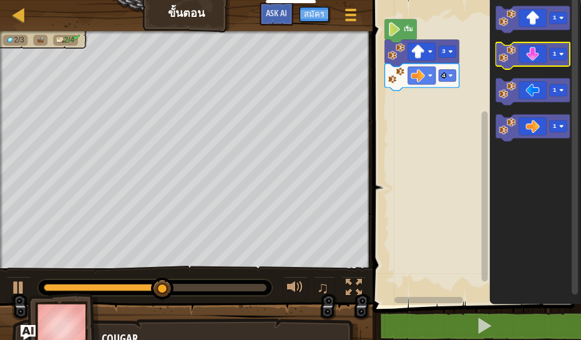
click at [536, 56] on icon "พื้นที่ทำงาน Blockly" at bounding box center [533, 55] width 74 height 27
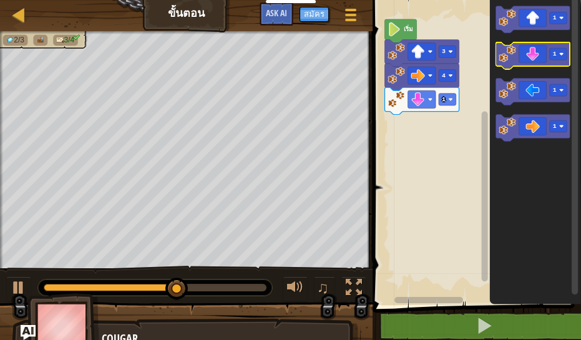
click at [506, 62] on image "พื้นที่ทำงาน Blockly" at bounding box center [507, 54] width 17 height 17
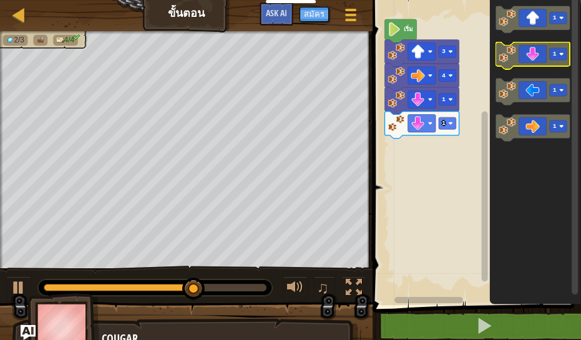
click at [510, 59] on image "พื้นที่ทำงาน Blockly" at bounding box center [507, 54] width 17 height 17
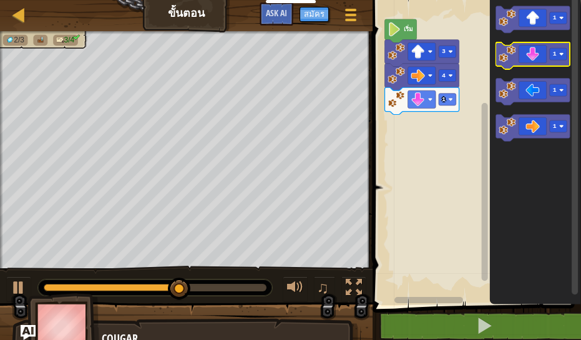
click at [519, 61] on icon "พื้นที่ทำงาน Blockly" at bounding box center [533, 55] width 74 height 27
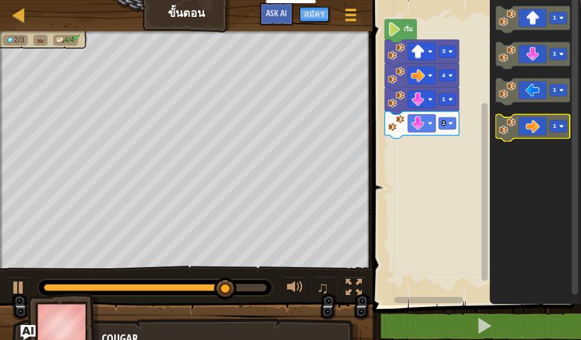
click at [506, 130] on image "พื้นที่ทำงาน Blockly" at bounding box center [507, 126] width 17 height 17
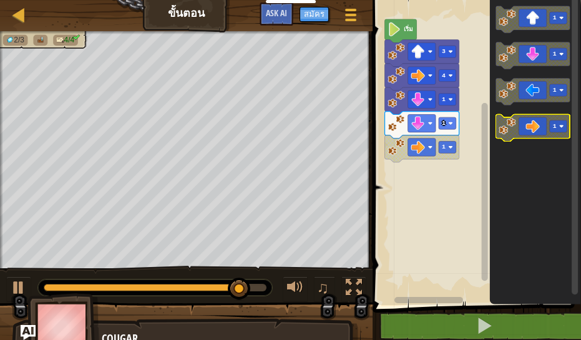
click at [524, 130] on icon "พื้นที่ทำงาน Blockly" at bounding box center [533, 128] width 74 height 27
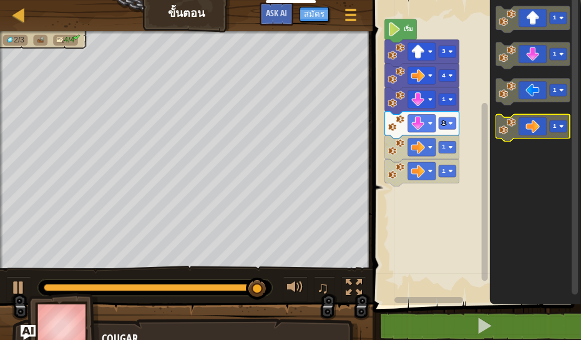
click at [529, 137] on icon "พื้นที่ทำงาน Blockly" at bounding box center [533, 128] width 74 height 27
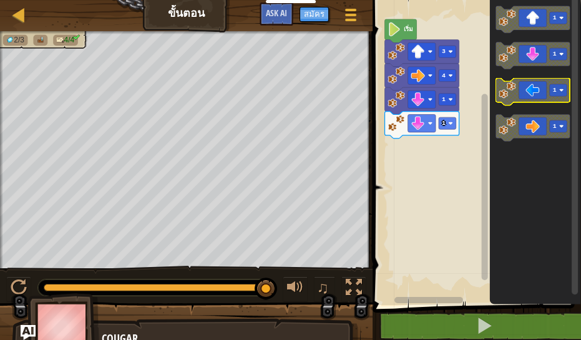
click at [536, 100] on icon "พื้นที่ทำงาน Blockly" at bounding box center [533, 92] width 74 height 27
click at [507, 155] on icon "พื้นที่ทำงาน Blockly" at bounding box center [535, 149] width 91 height 311
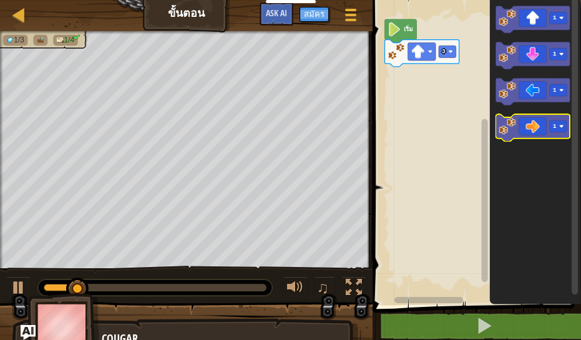
click at [523, 131] on icon "พื้นที่ทำงาน Blockly" at bounding box center [533, 128] width 74 height 27
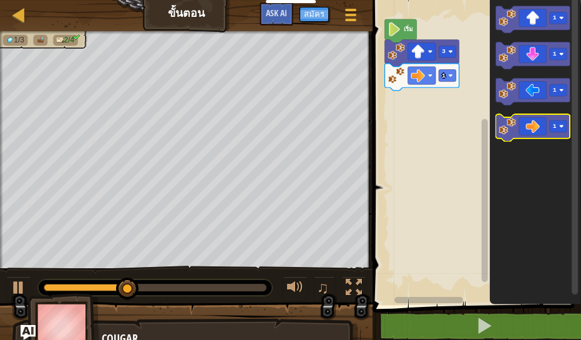
click at [540, 135] on icon "พื้นที่ทำงาน Blockly" at bounding box center [533, 128] width 74 height 27
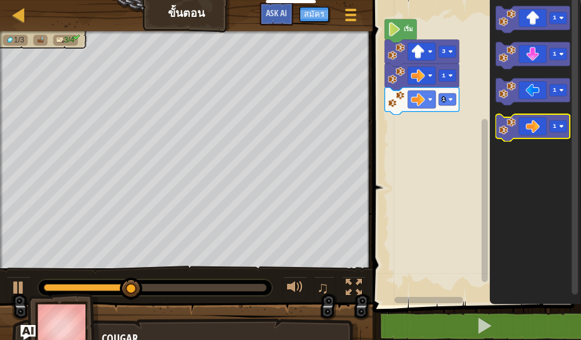
click at [536, 129] on icon "พื้นที่ทำงาน Blockly" at bounding box center [533, 128] width 74 height 27
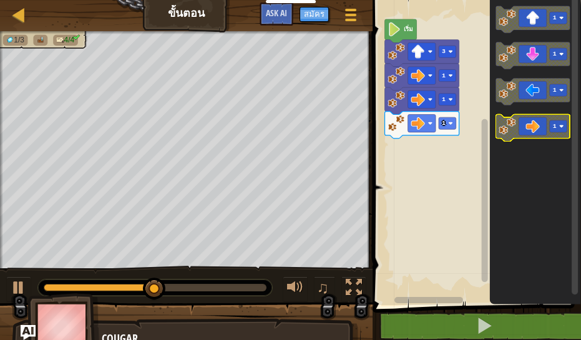
click at [538, 137] on icon "พื้นที่ทำงาน Blockly" at bounding box center [533, 128] width 74 height 27
click at [510, 140] on icon "พื้นที่ทำงาน Blockly" at bounding box center [533, 128] width 74 height 27
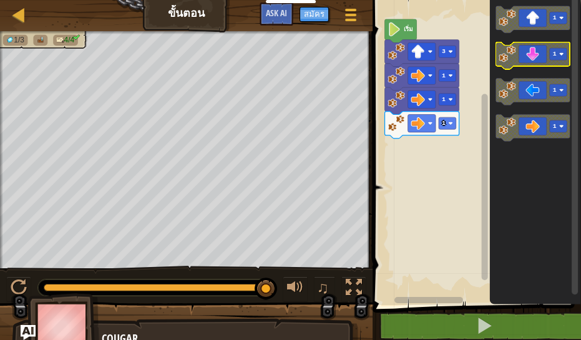
click at [538, 56] on icon "พื้นที่ทำงาน Blockly" at bounding box center [533, 55] width 74 height 27
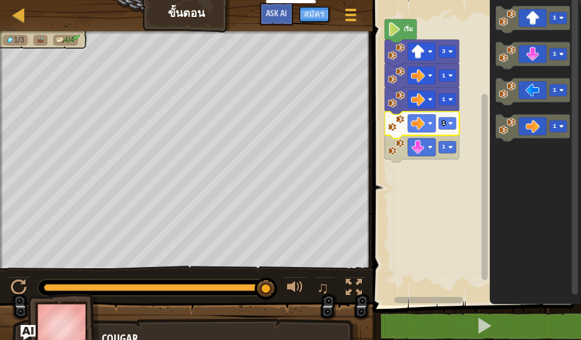
click at [550, 236] on icon "พื้นที่ทำงาน Blockly" at bounding box center [535, 149] width 91 height 311
click at [451, 150] on rect "พื้นที่ทำงาน Blockly" at bounding box center [447, 147] width 17 height 12
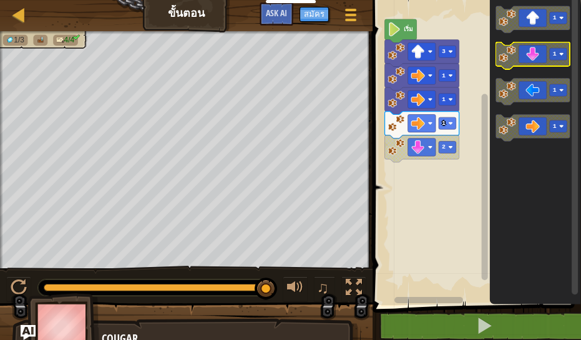
click at [544, 51] on icon "พื้นที่ทำงาน Blockly" at bounding box center [533, 55] width 74 height 27
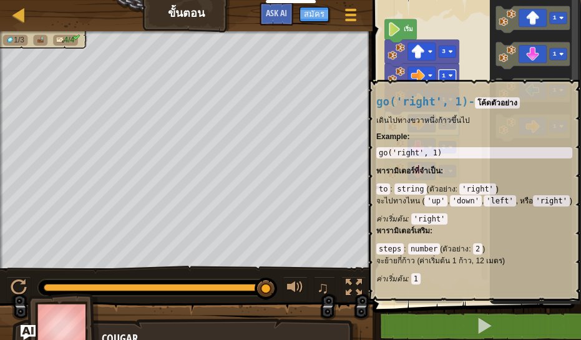
click at [449, 74] on image "พื้นที่ทำงาน Blockly" at bounding box center [450, 75] width 4 height 4
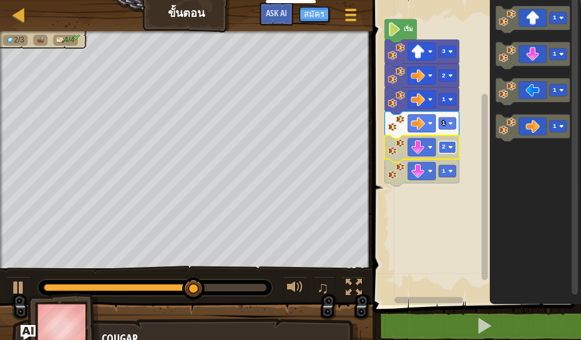
click at [445, 145] on rect "พื้นที่ทำงาน Blockly" at bounding box center [447, 147] width 17 height 12
click at [14, 17] on div at bounding box center [19, 15] width 16 height 16
select select "th"
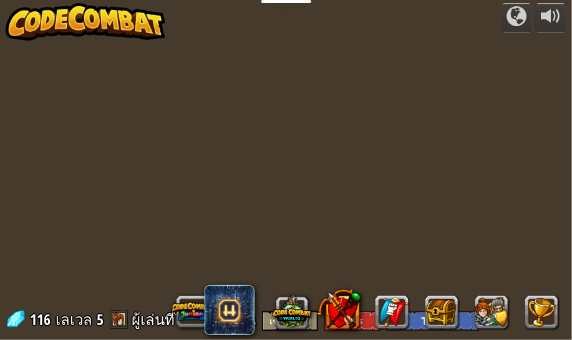
select select "th"
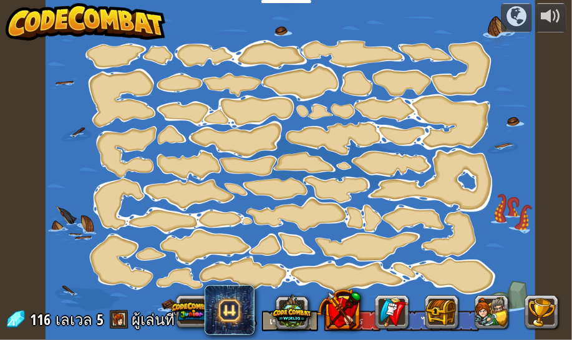
select select "th"
